Goal: Navigation & Orientation: Find specific page/section

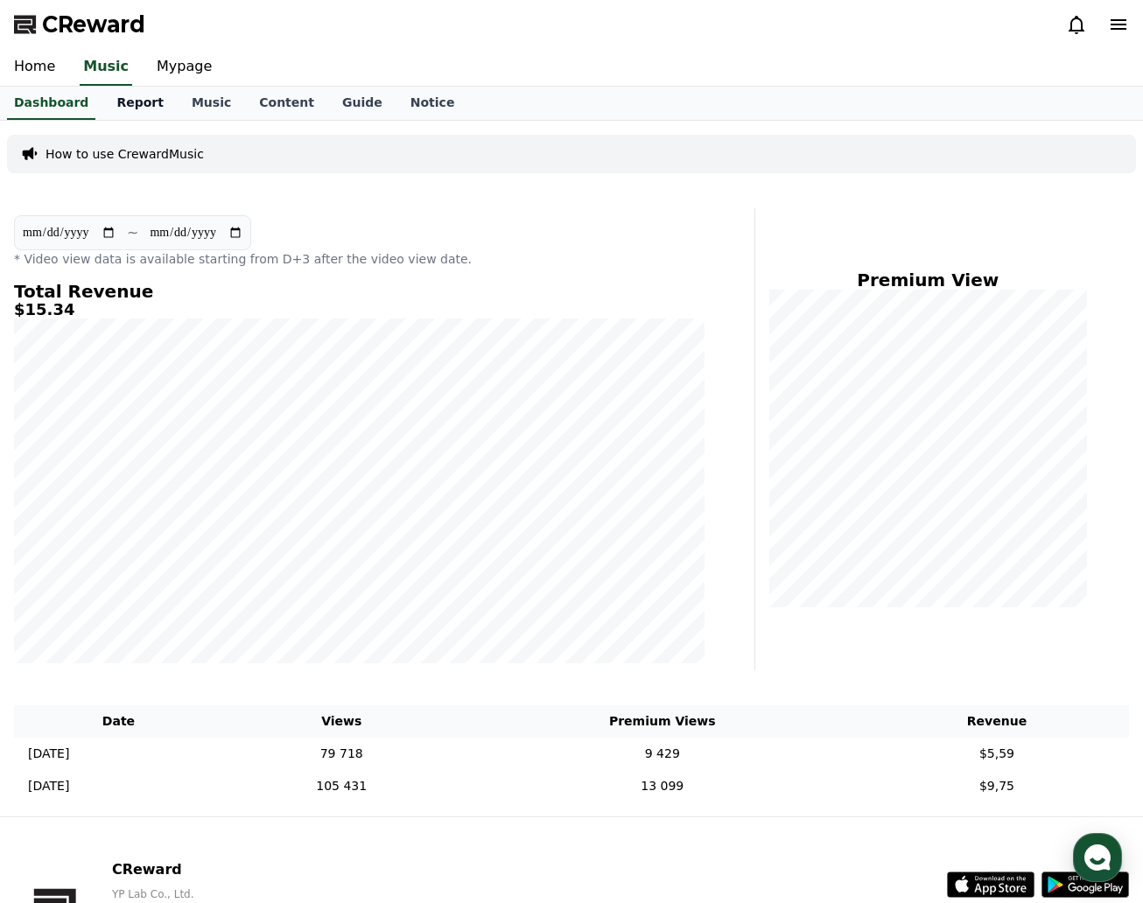
click at [122, 110] on link "Report" at bounding box center [139, 103] width 75 height 33
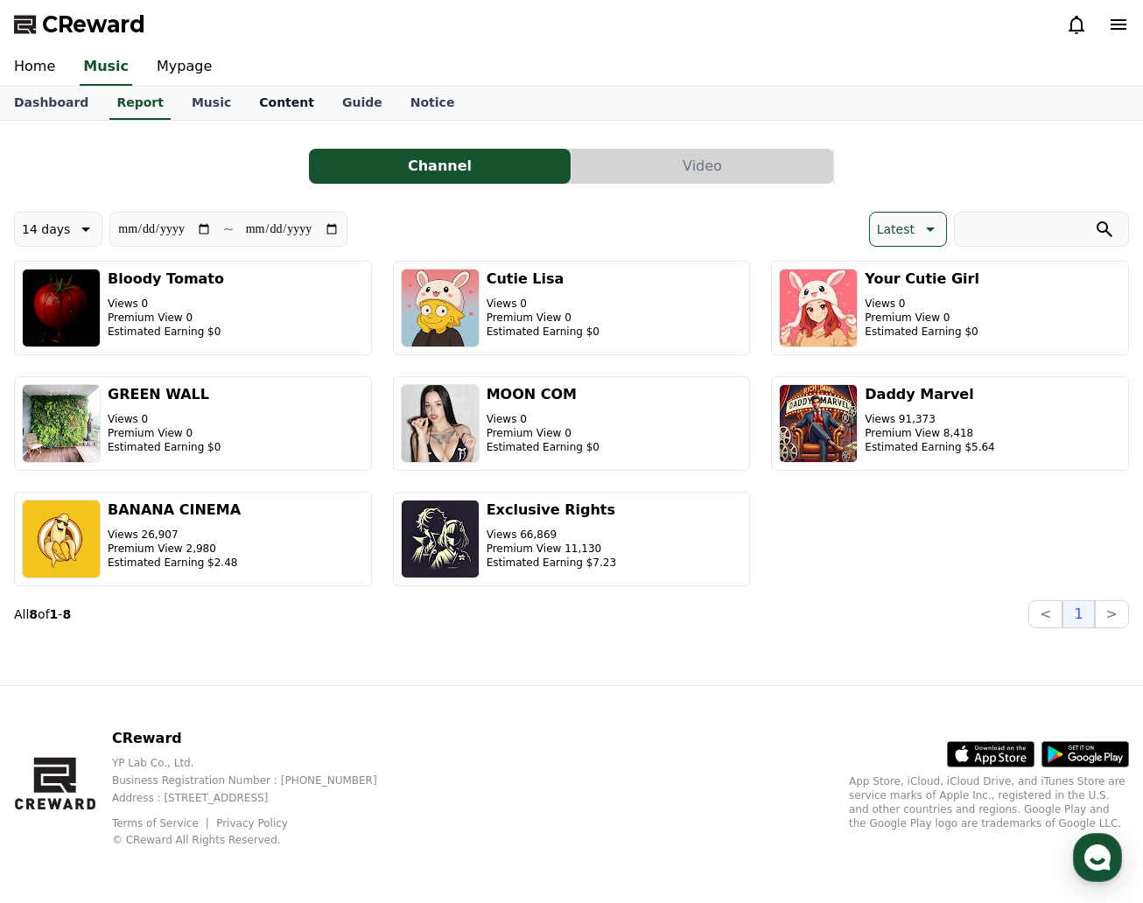
click at [245, 109] on link "Content" at bounding box center [286, 103] width 83 height 33
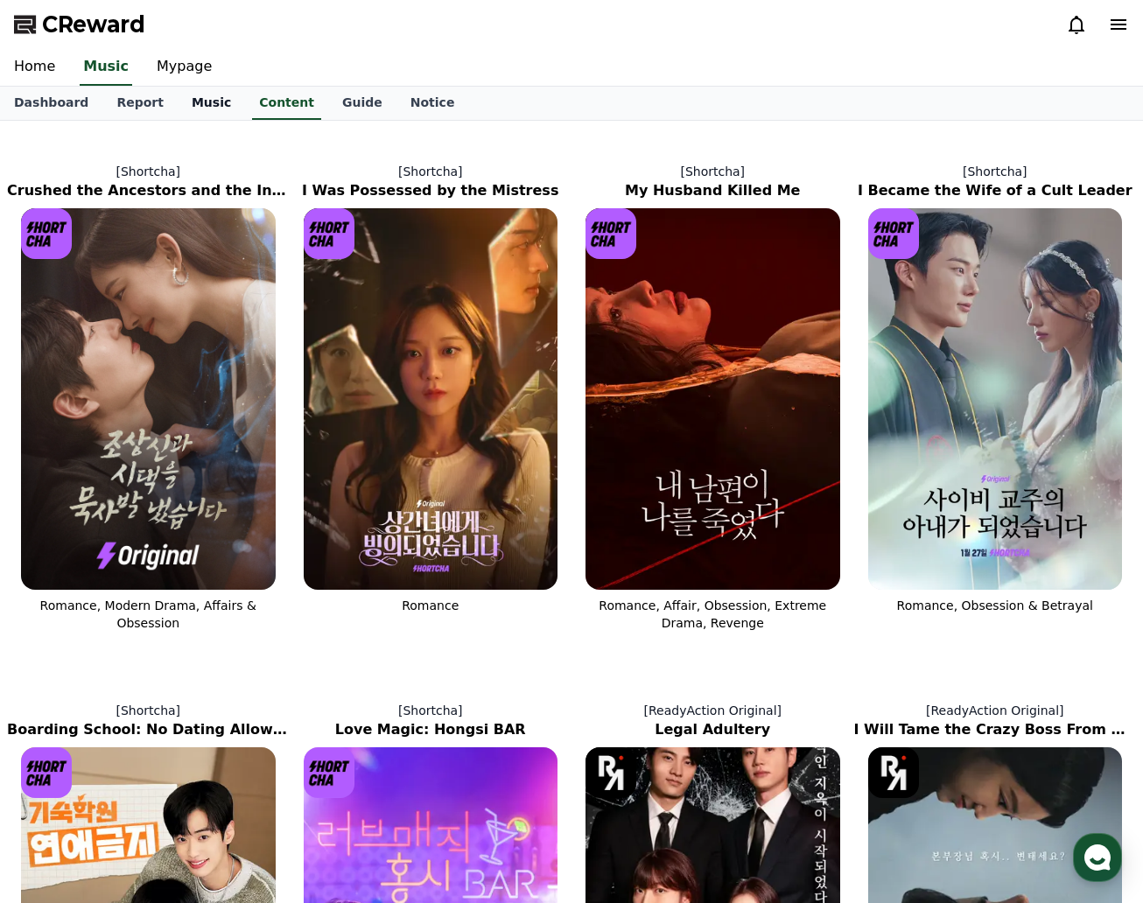
click at [200, 106] on link "Music" at bounding box center [211, 103] width 67 height 33
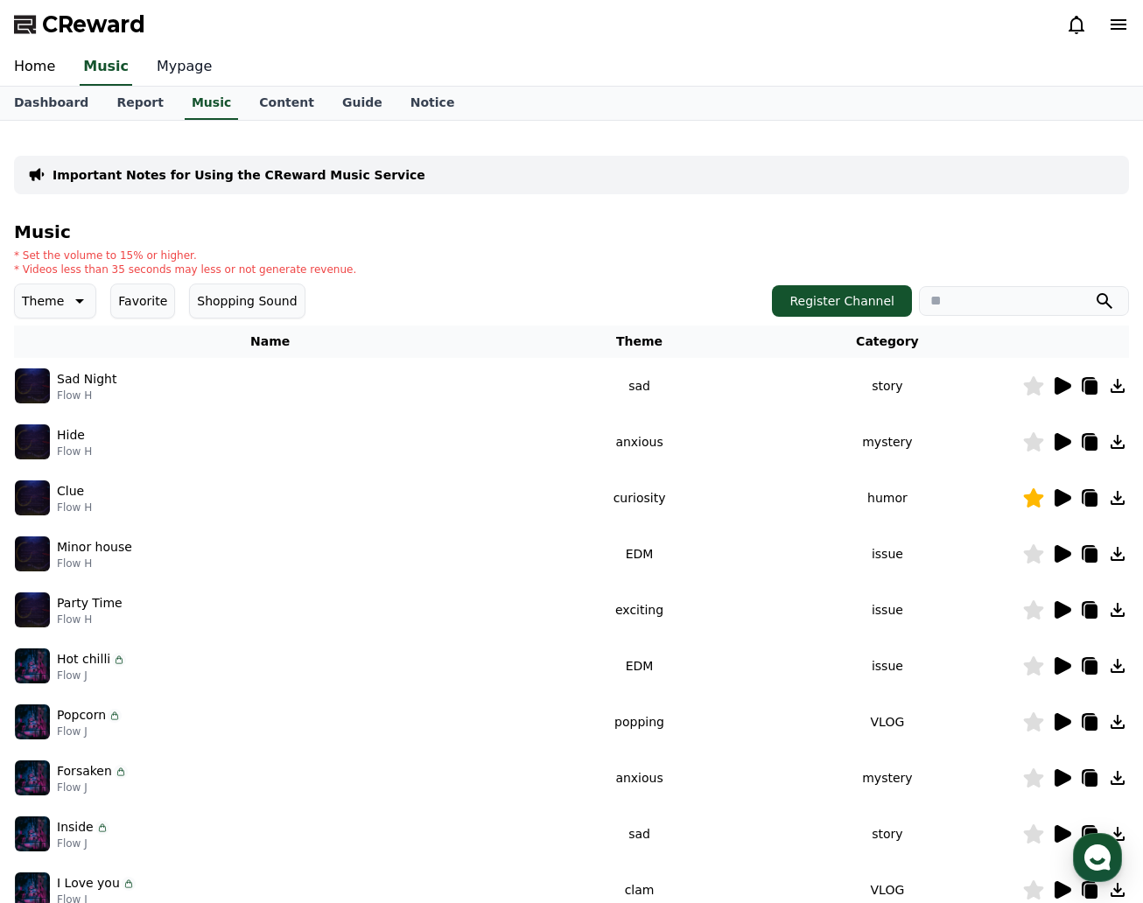
click at [176, 69] on link "Mypage" at bounding box center [184, 67] width 83 height 37
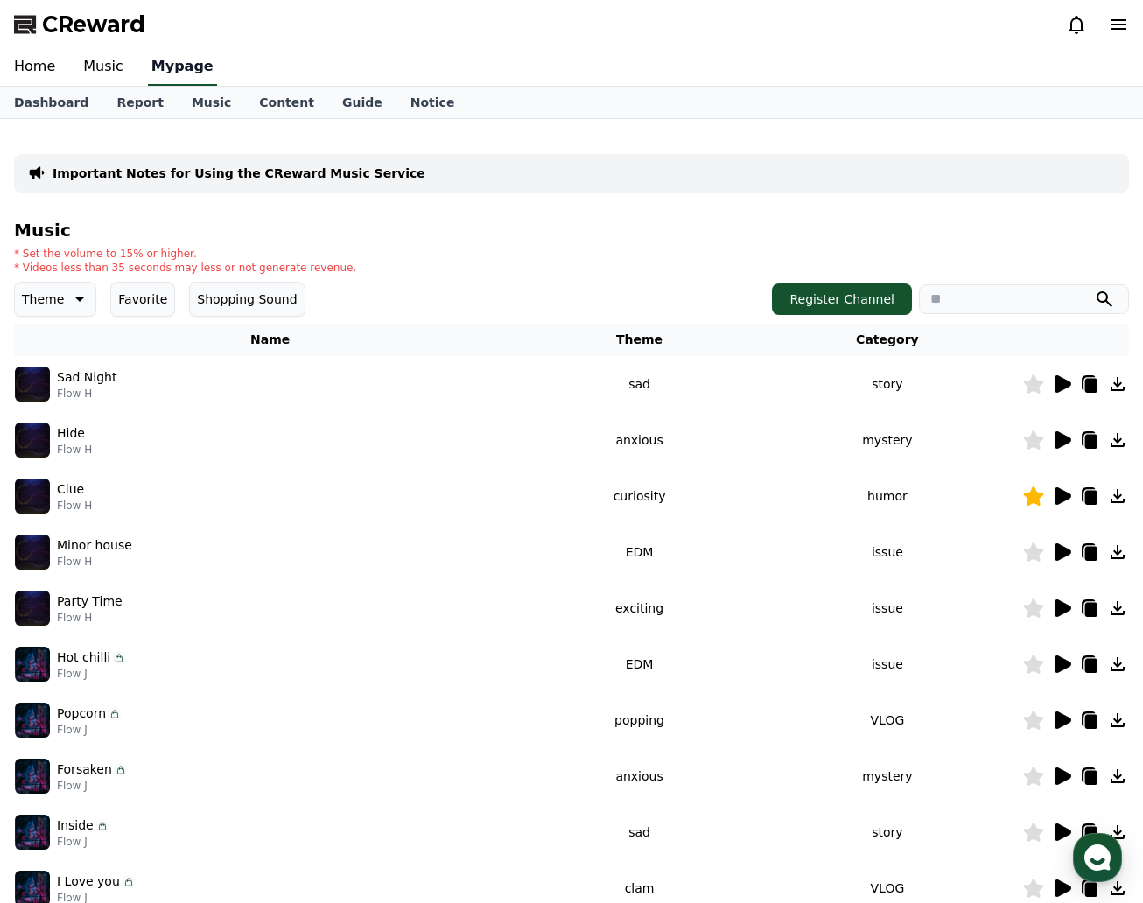
select select "**********"
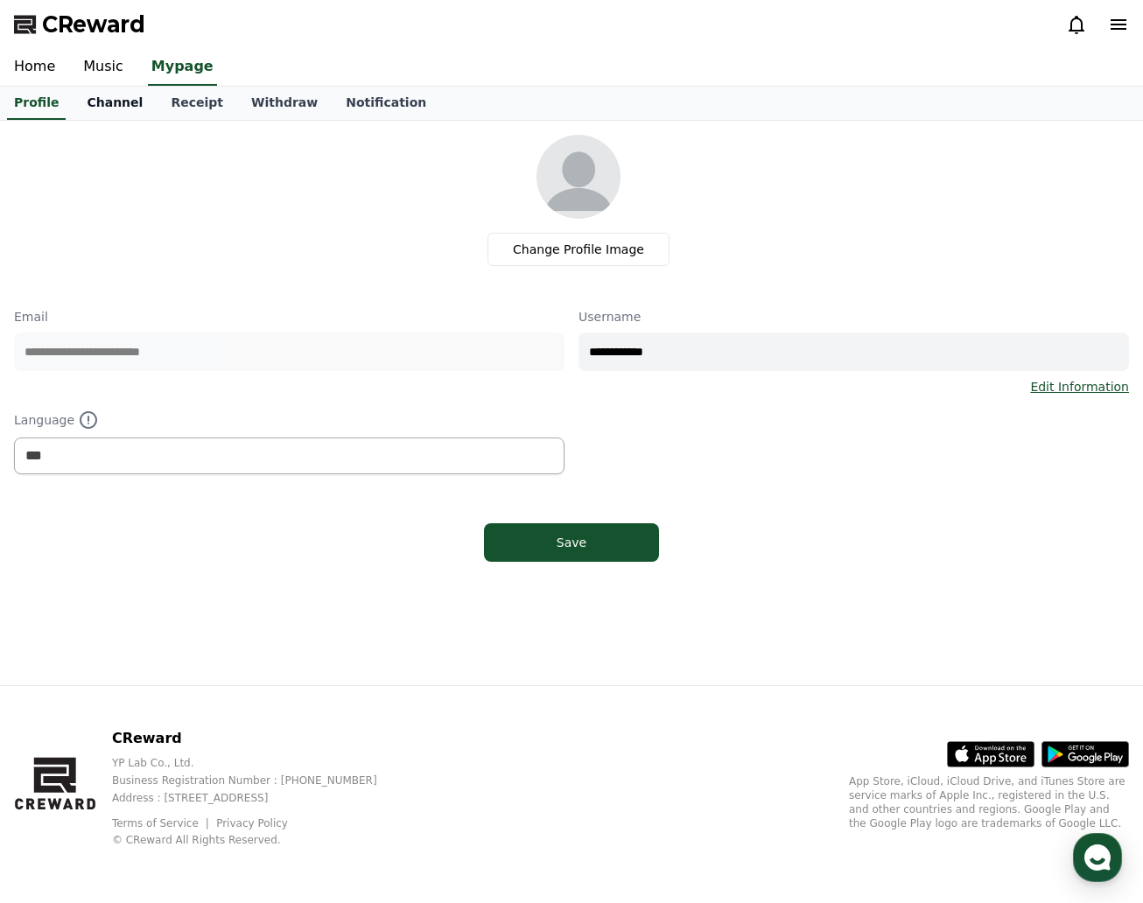
click at [102, 102] on link "Channel" at bounding box center [115, 103] width 84 height 33
